Goal: Browse casually: Explore the website without a specific task or goal

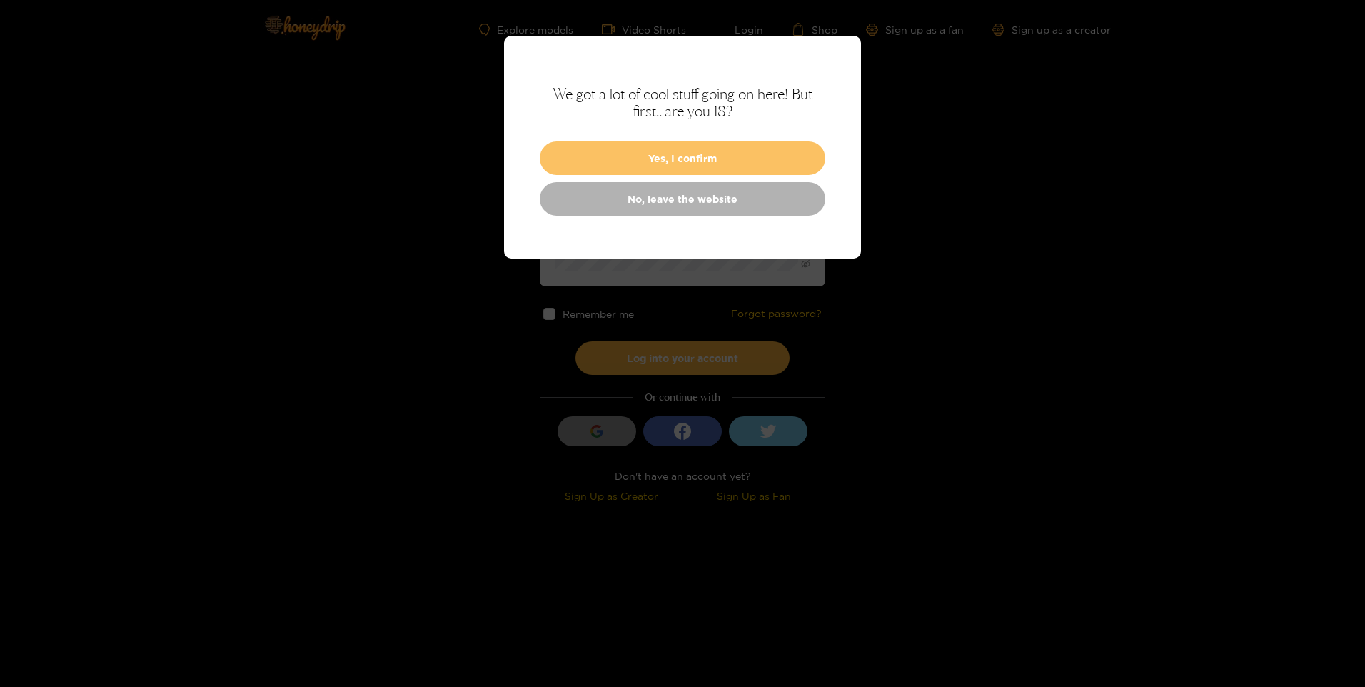
click at [691, 154] on button "Yes, I confirm" at bounding box center [683, 158] width 286 height 34
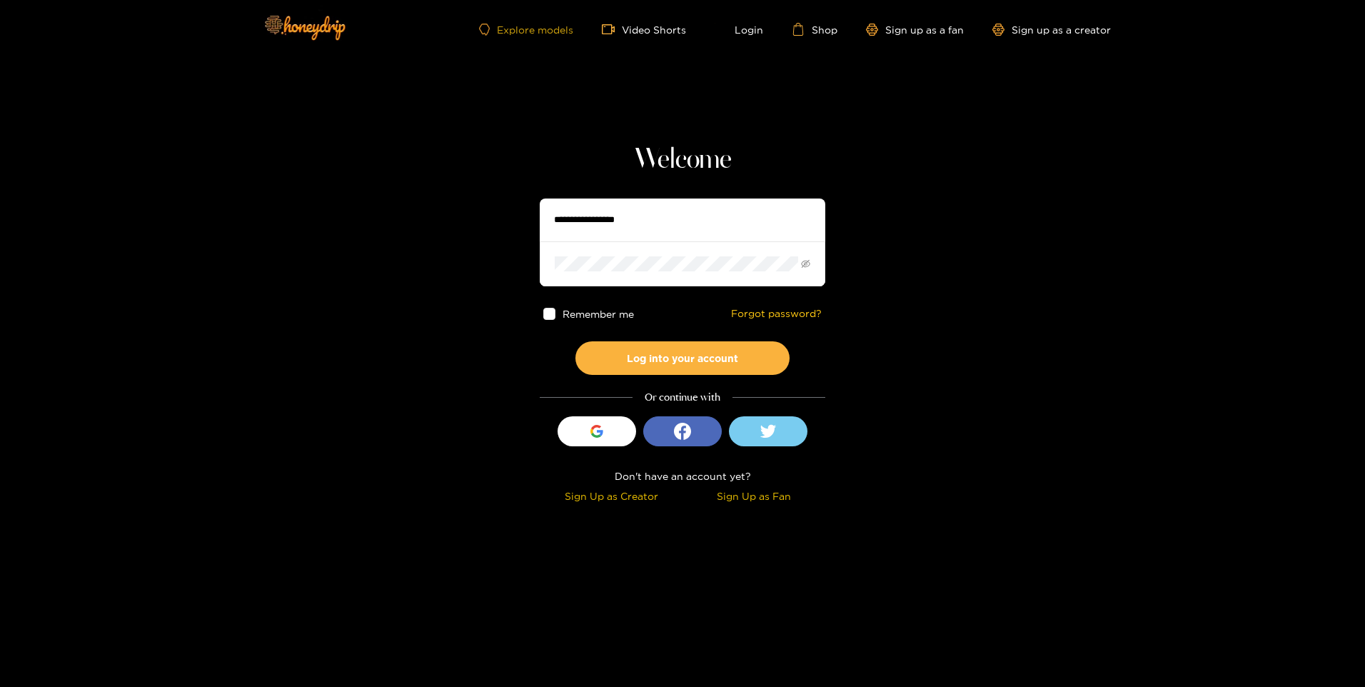
click at [523, 28] on link "Explore models" at bounding box center [526, 30] width 94 height 12
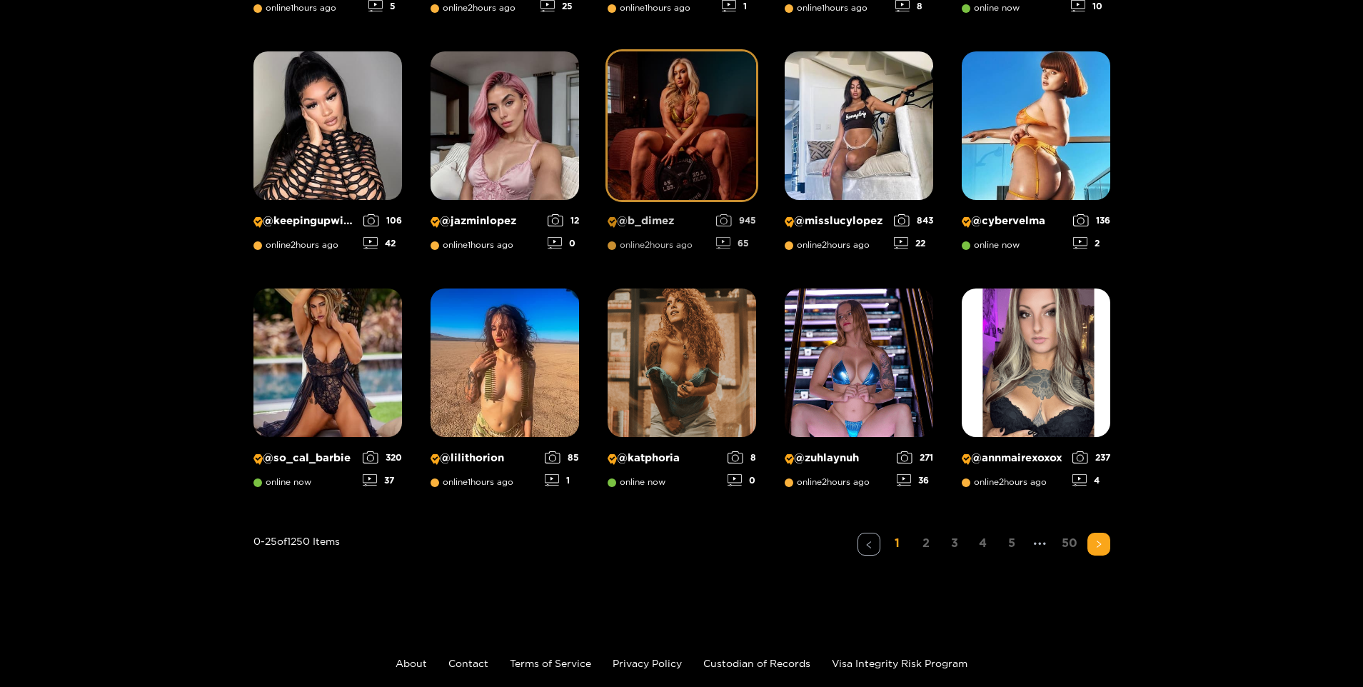
scroll to position [948, 0]
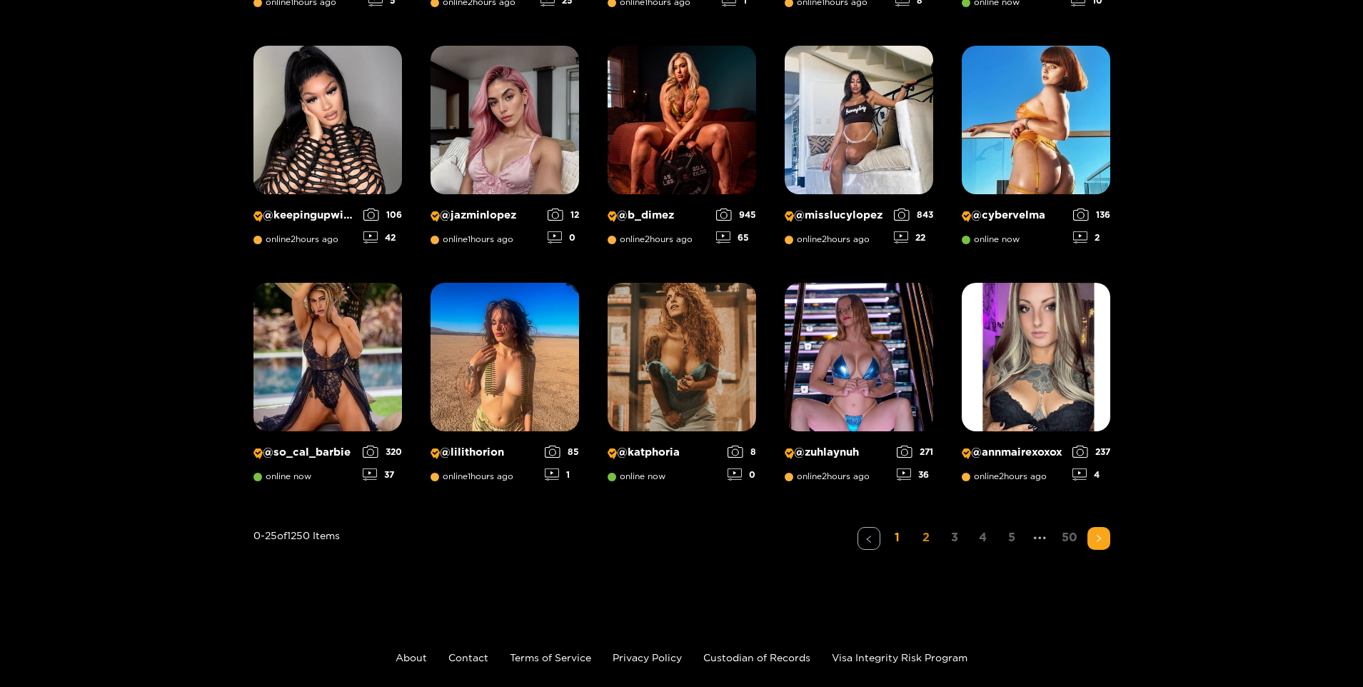
click at [922, 540] on link "2" at bounding box center [925, 537] width 23 height 21
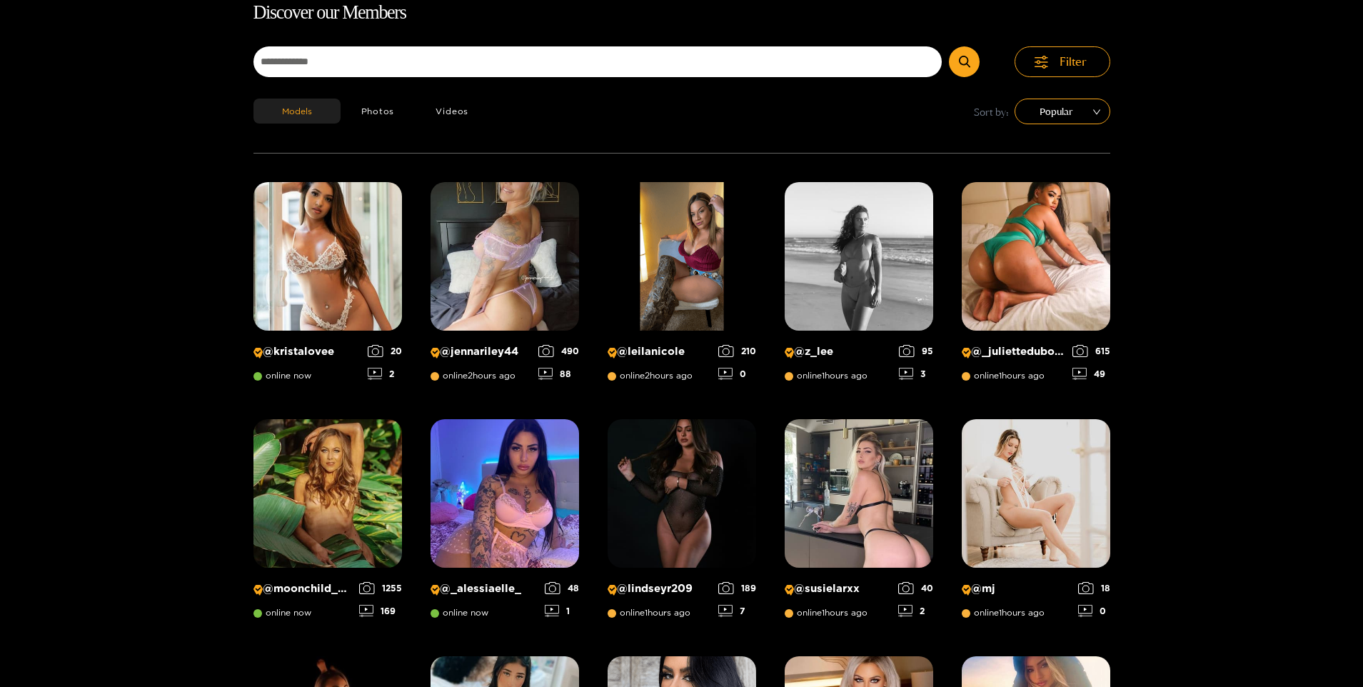
scroll to position [91, 0]
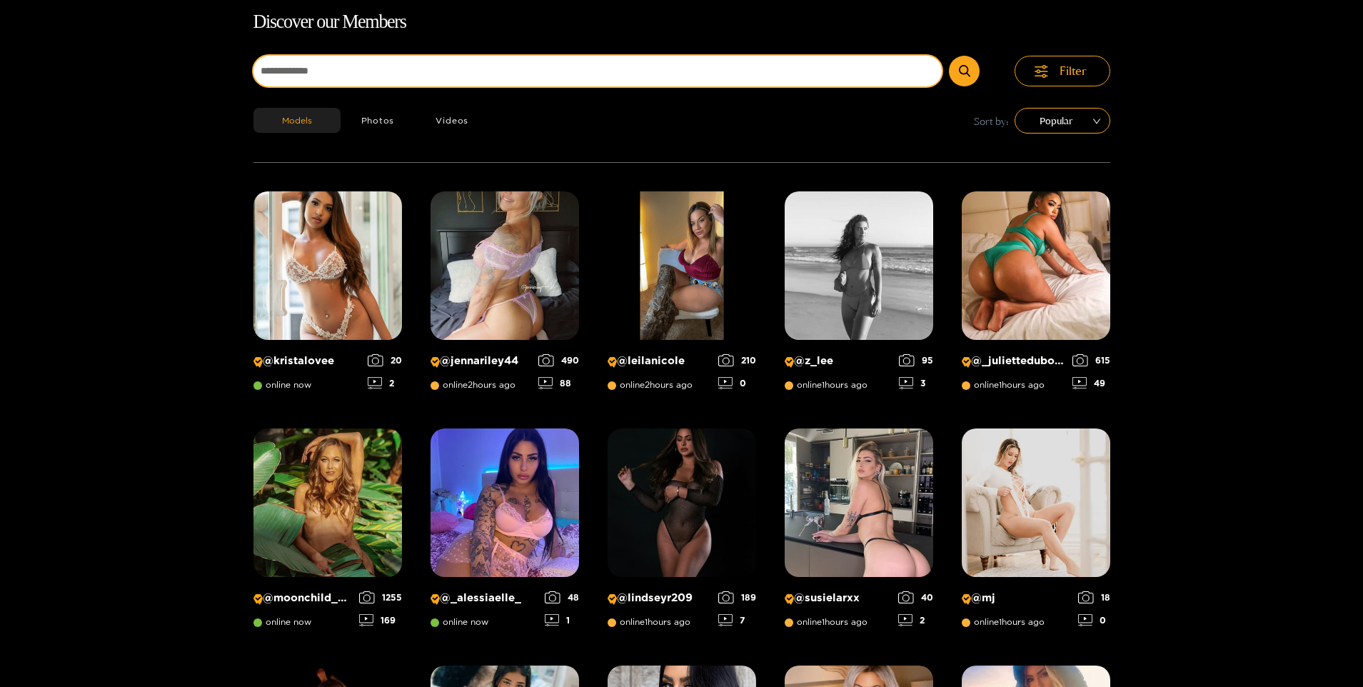
click at [348, 72] on input at bounding box center [597, 71] width 689 height 31
type input "*******"
click at [949, 56] on button "submit" at bounding box center [964, 71] width 31 height 31
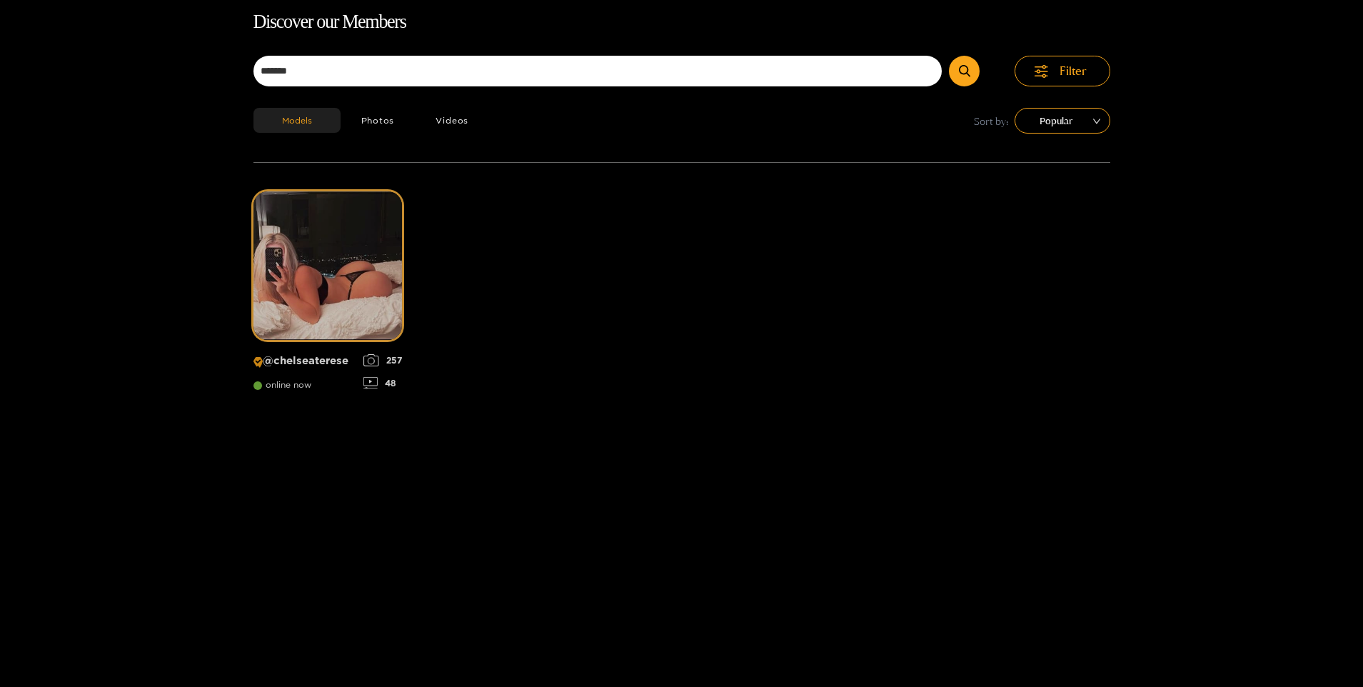
click at [371, 359] on icon at bounding box center [371, 360] width 16 height 12
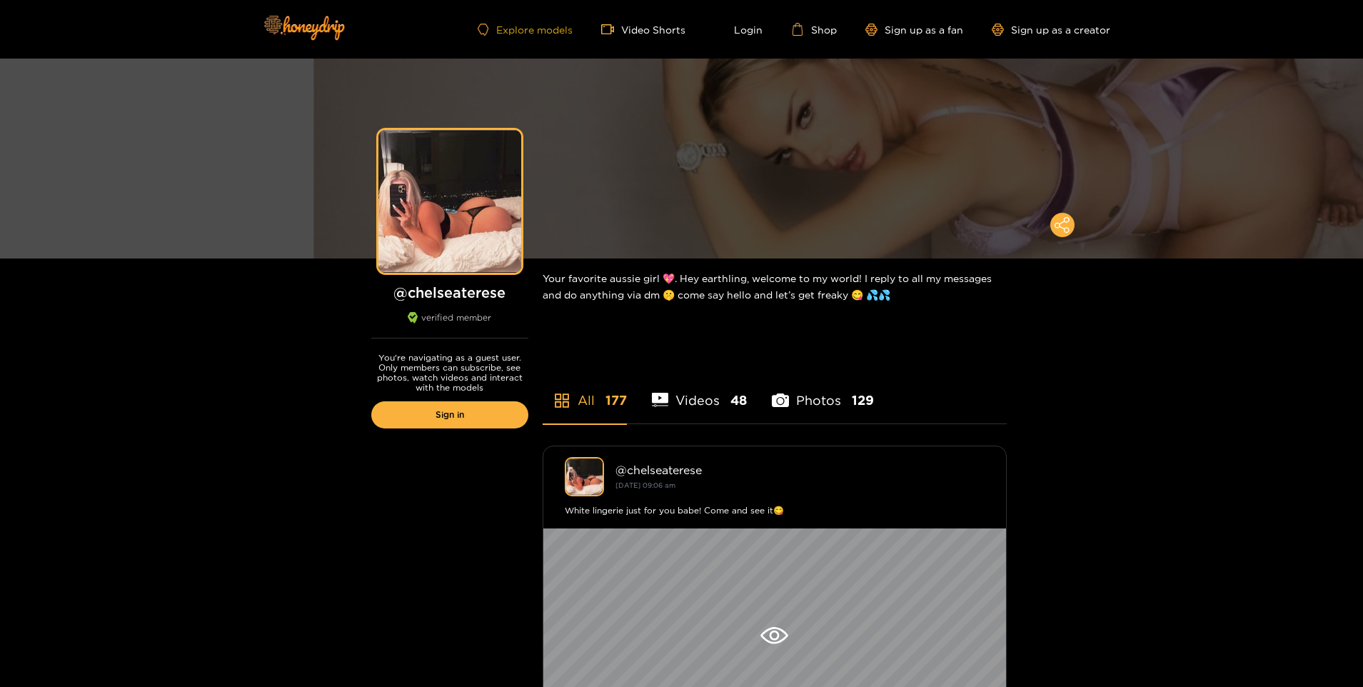
click at [520, 29] on link "Explore models" at bounding box center [525, 30] width 94 height 12
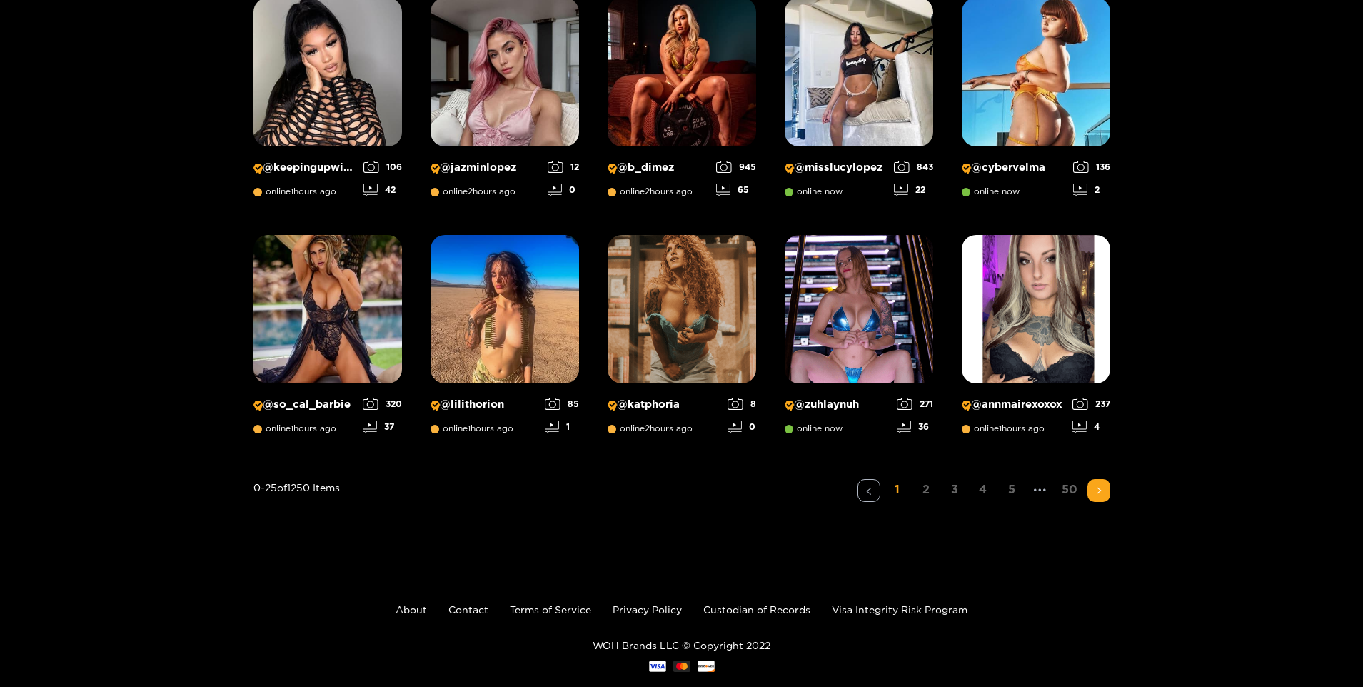
scroll to position [1024, 0]
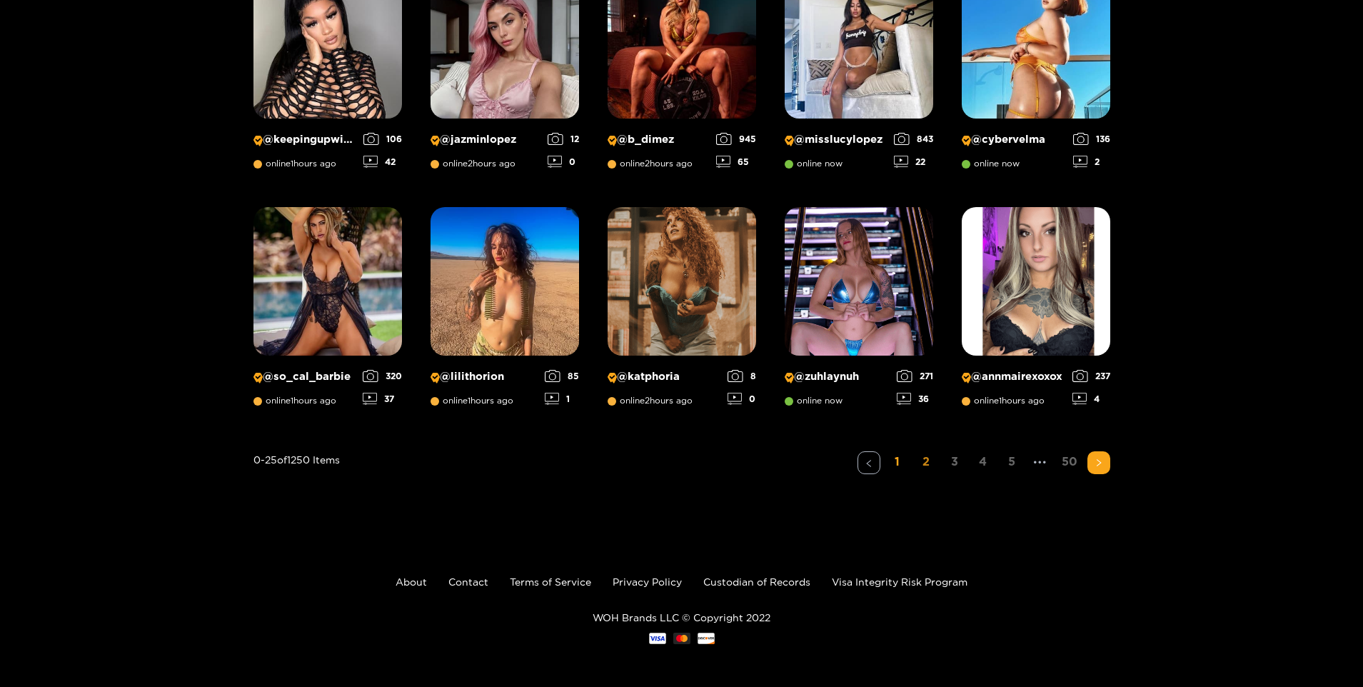
click at [925, 458] on link "2" at bounding box center [925, 461] width 23 height 21
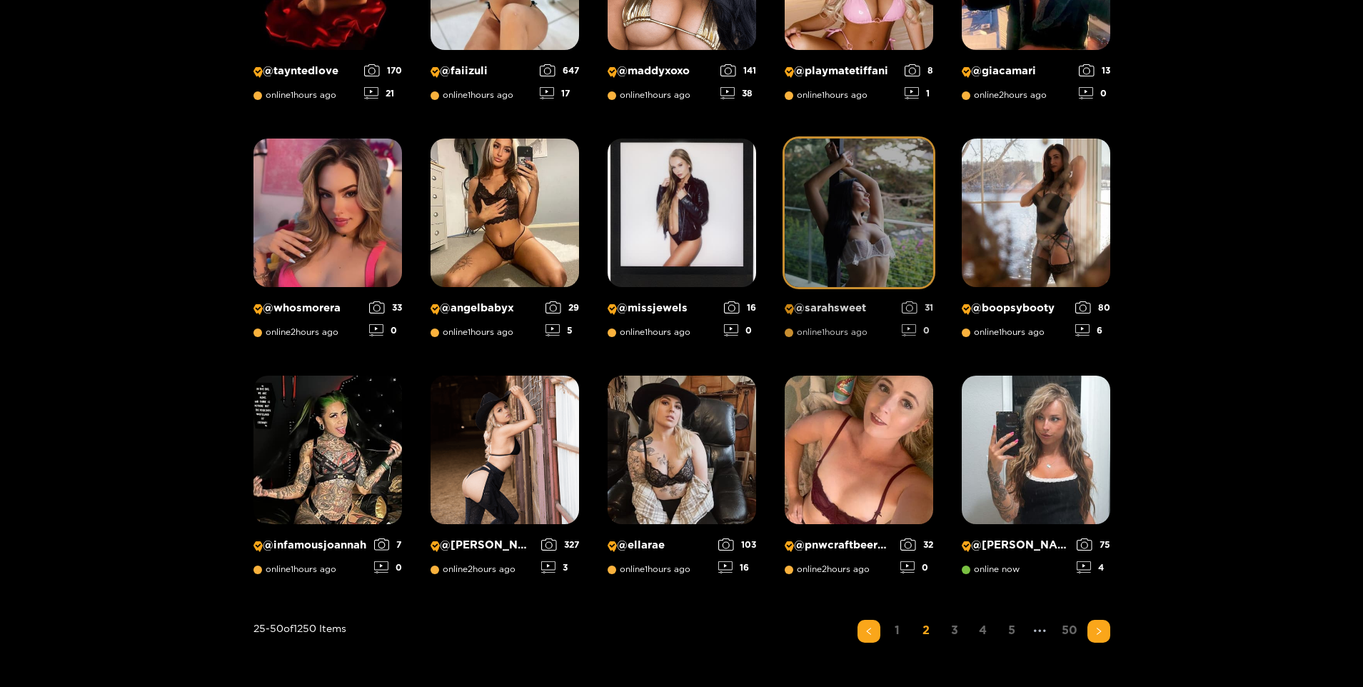
scroll to position [877, 0]
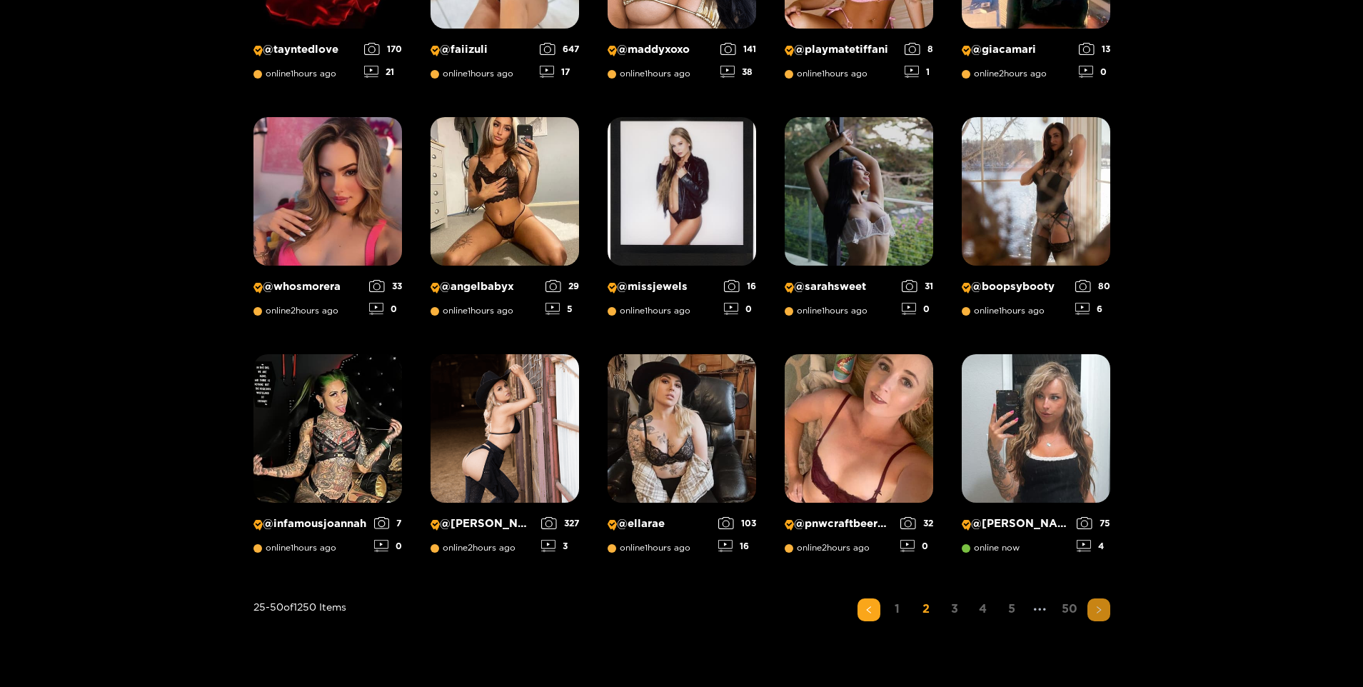
click at [1094, 606] on icon "right" at bounding box center [1098, 609] width 9 height 9
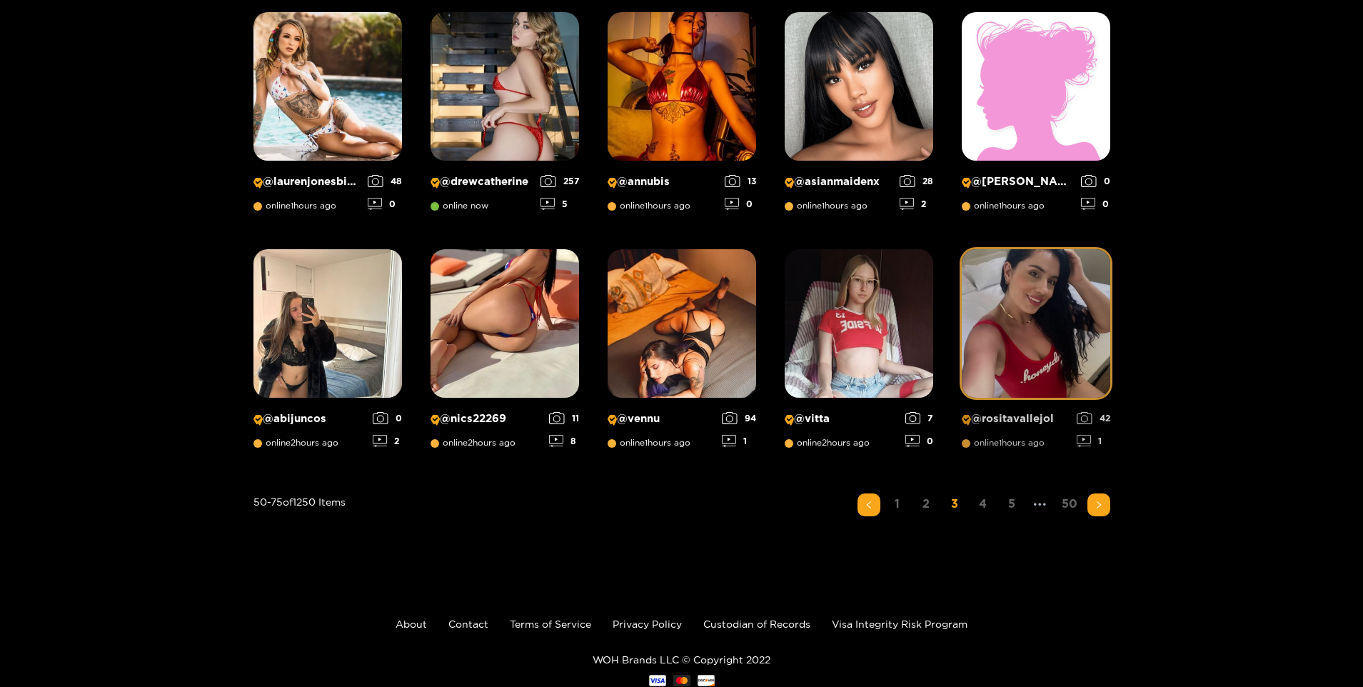
scroll to position [1019, 0]
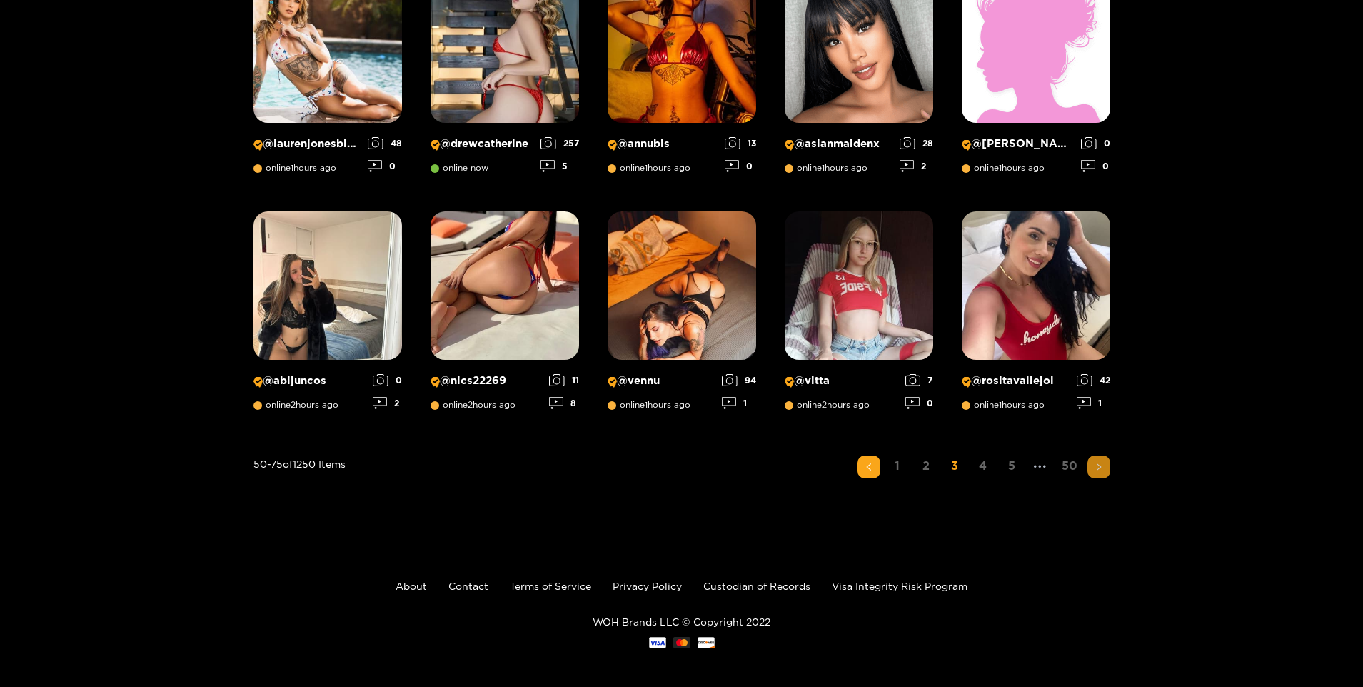
click at [1095, 468] on icon "right" at bounding box center [1098, 467] width 9 height 9
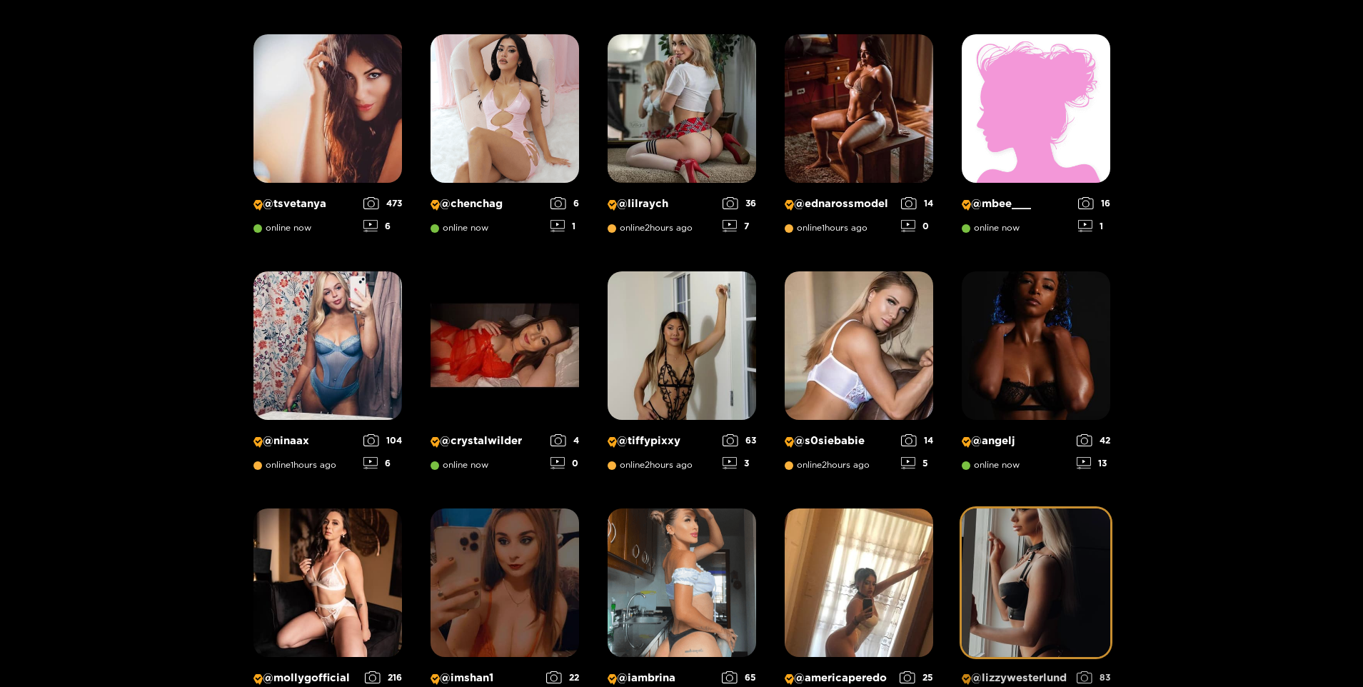
scroll to position [877, 0]
